Goal: Check status: Check status

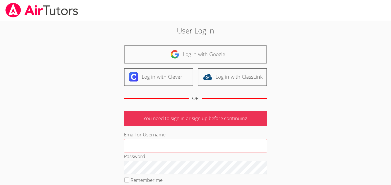
type input "[EMAIL_ADDRESS][DOMAIN_NAME]"
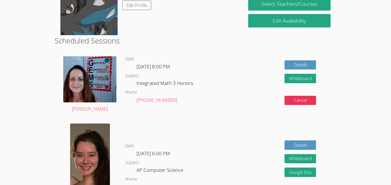
click at [136, 131] on div "Date [DATE] 6:00 PM Subject AP Computer Science Phone [PHONE_NUMBER]" at bounding box center [174, 171] width 98 height 105
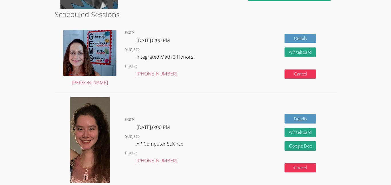
scroll to position [142, 0]
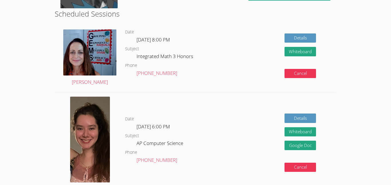
drag, startPoint x: 47, startPoint y: 47, endPoint x: 39, endPoint y: 56, distance: 12.1
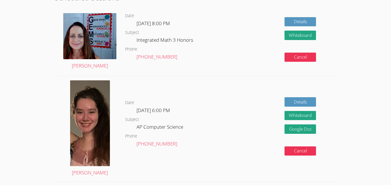
scroll to position [159, 0]
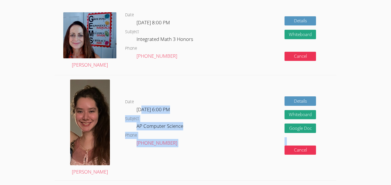
drag, startPoint x: 11, startPoint y: 97, endPoint x: 141, endPoint y: 114, distance: 131.4
click at [141, 114] on dd "[DATE] 6:00 PM" at bounding box center [154, 111] width 35 height 10
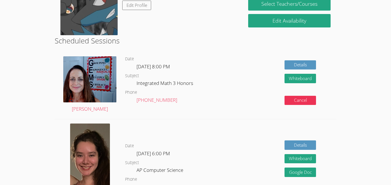
scroll to position [114, 0]
